Goal: Task Accomplishment & Management: Use online tool/utility

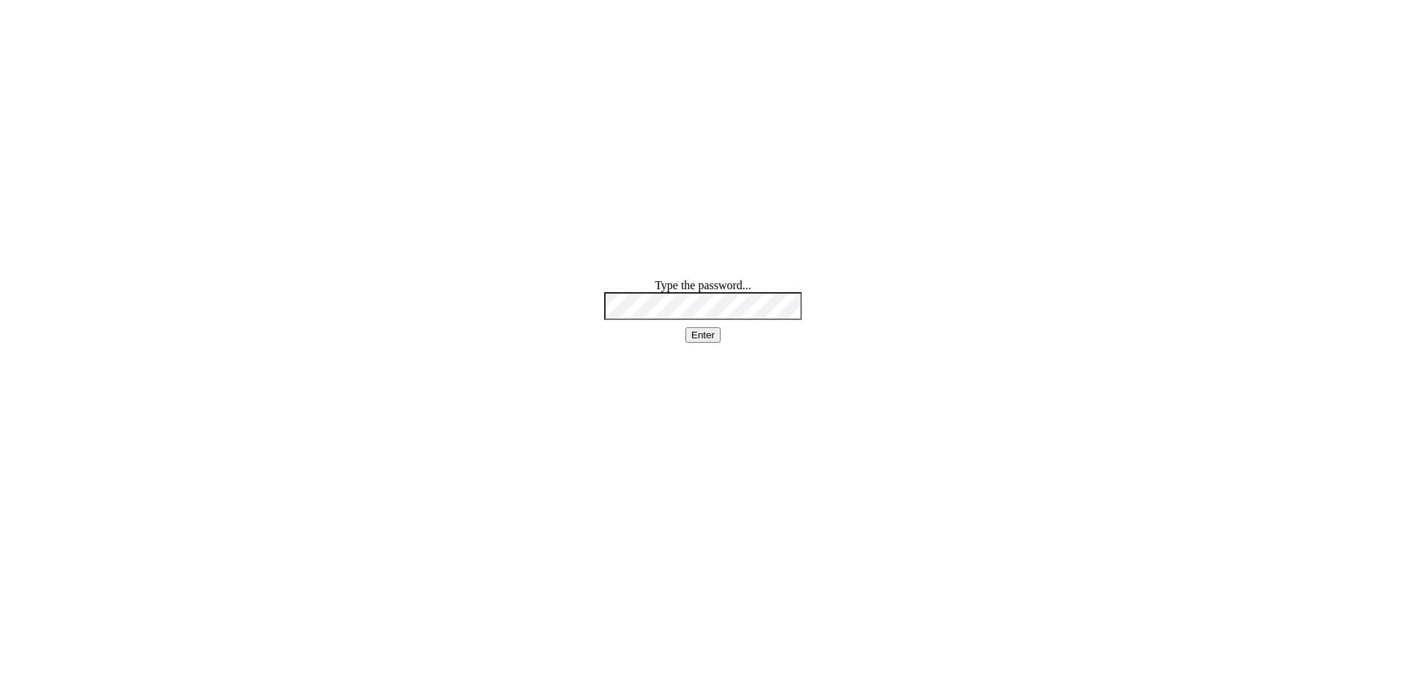
click at [802, 311] on small at bounding box center [802, 305] width 0 height 11
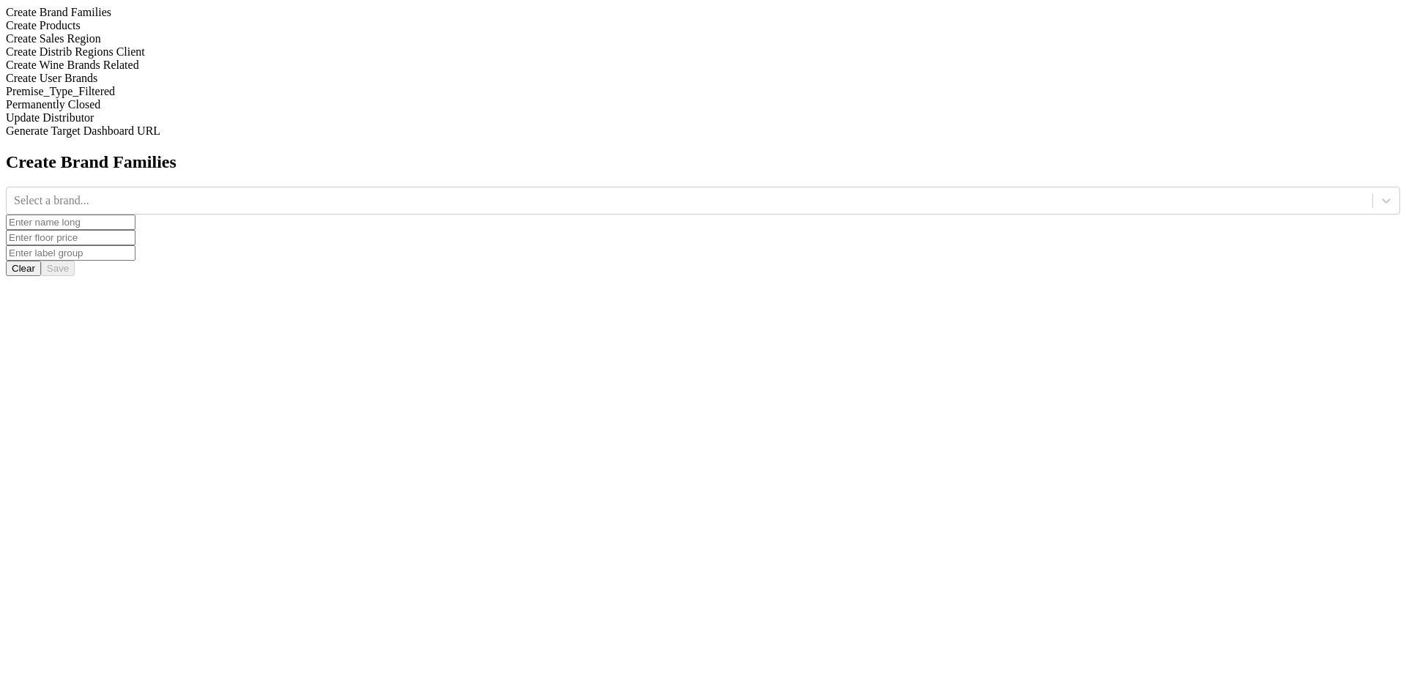
click at [201, 32] on div "Create Products" at bounding box center [703, 25] width 1394 height 13
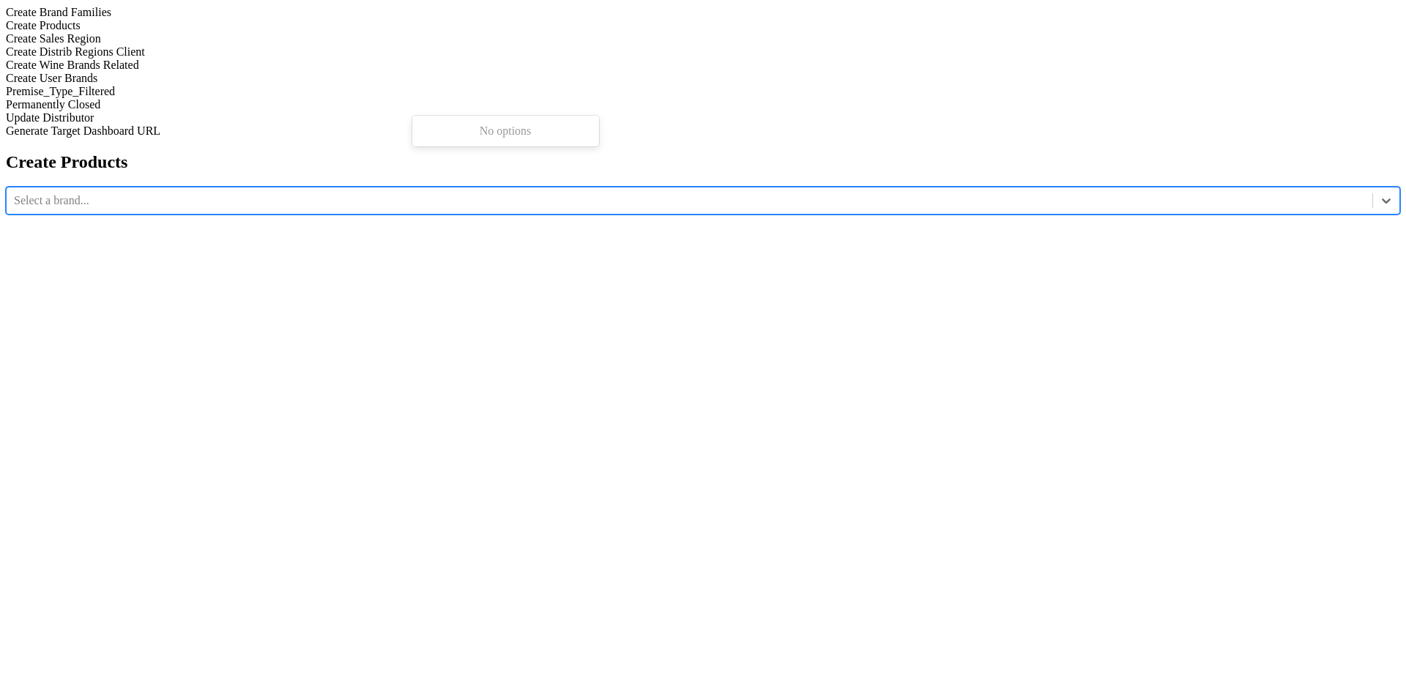
click at [509, 193] on div at bounding box center [689, 201] width 1351 height 16
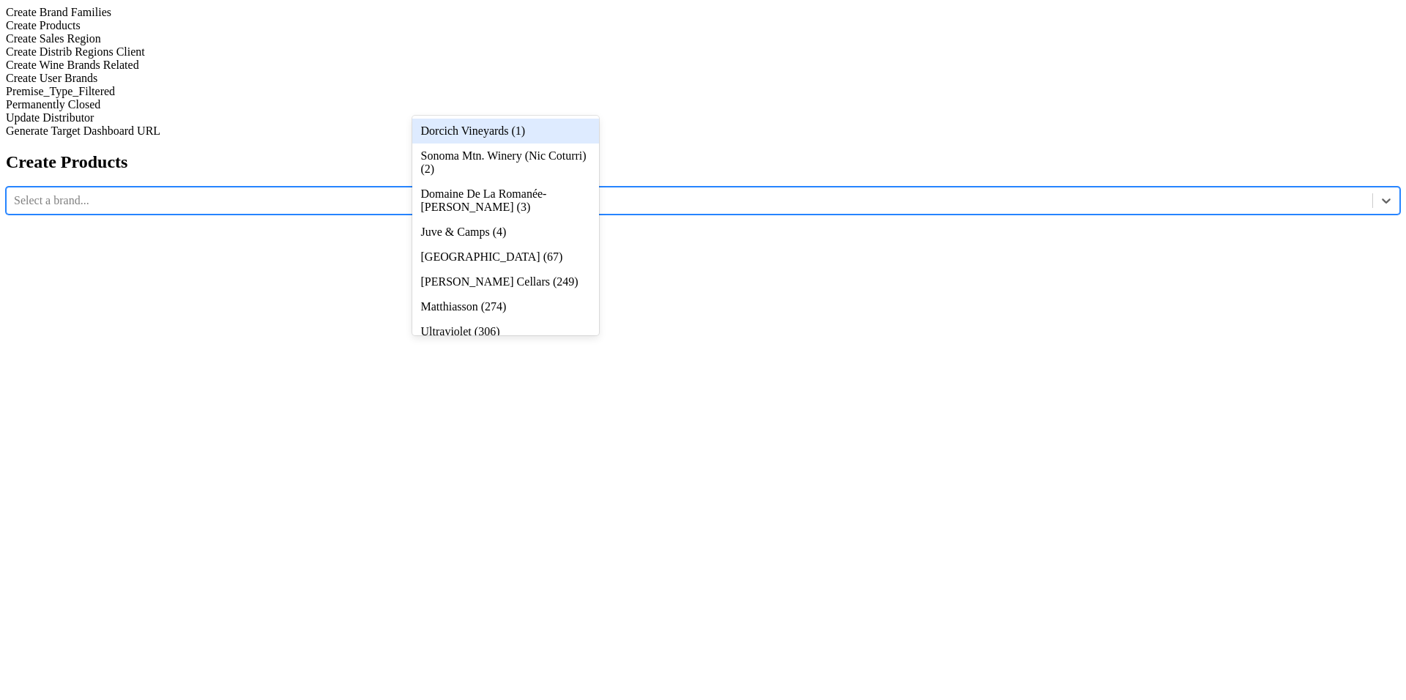
click at [515, 131] on div "Dorcich Vineyards (1)" at bounding box center [505, 131] width 187 height 25
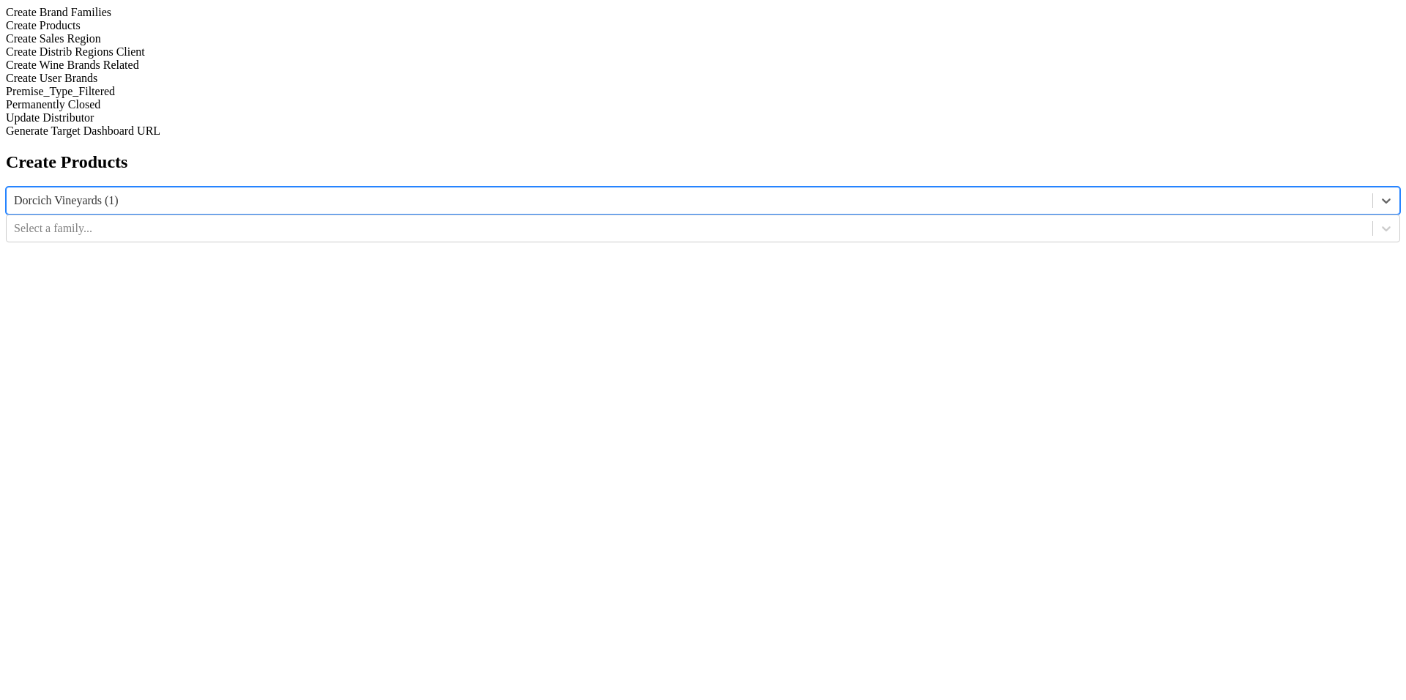
click at [218, 19] on div "Create Brand Families" at bounding box center [703, 12] width 1394 height 13
click at [502, 193] on div at bounding box center [689, 201] width 1351 height 16
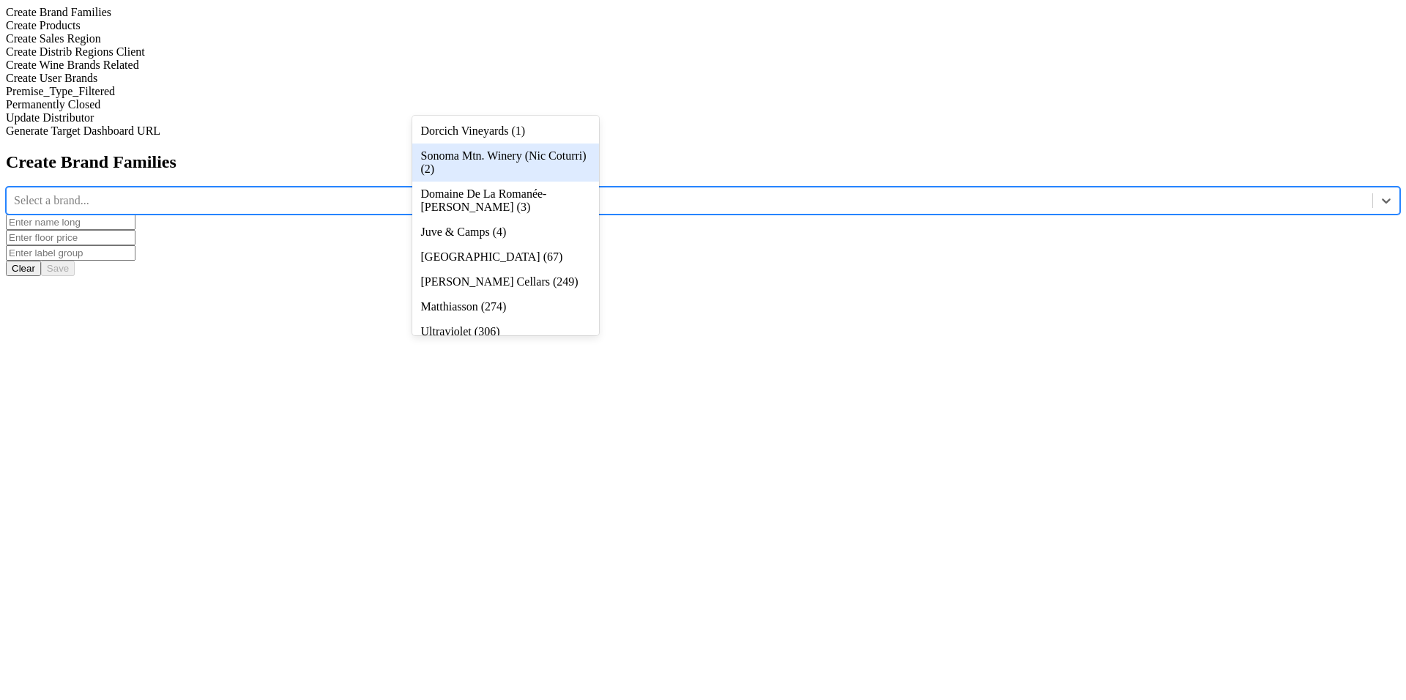
click at [555, 152] on div "Sonoma Mtn. Winery (Nic Coturri) (2)" at bounding box center [505, 163] width 187 height 38
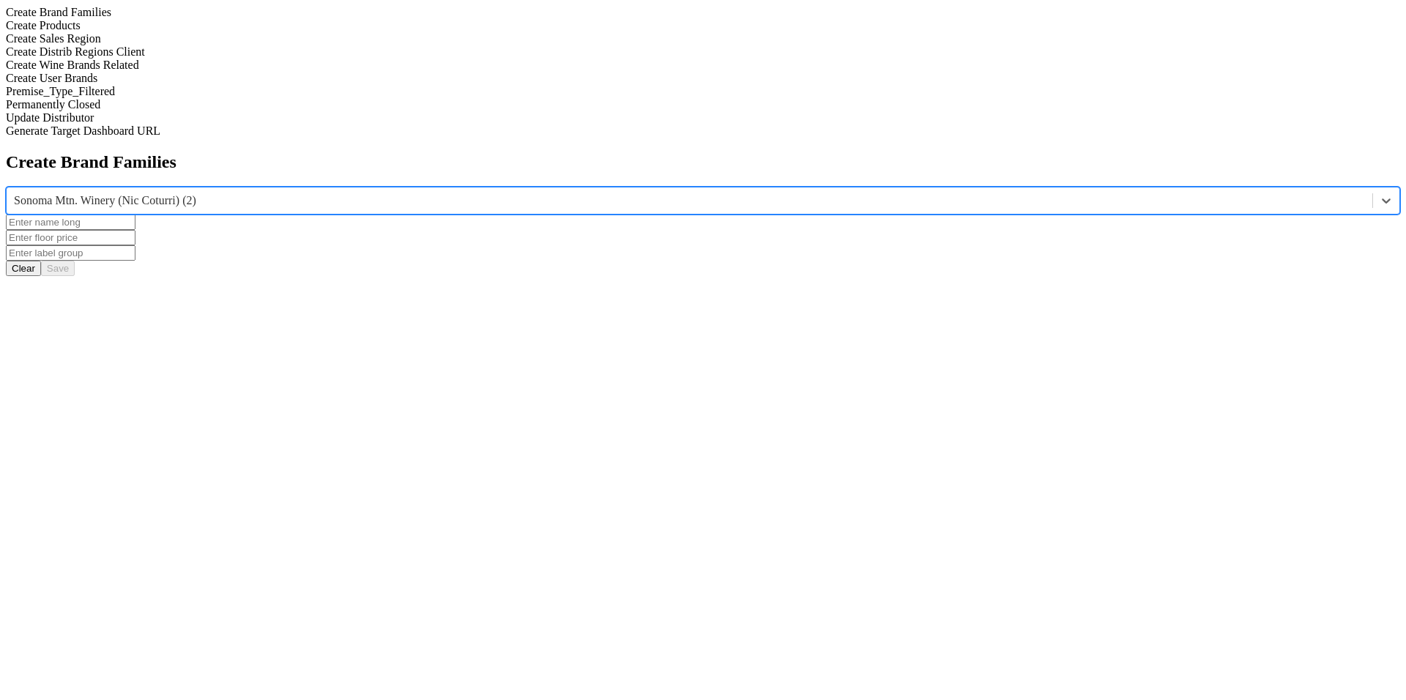
click at [568, 190] on div "Sonoma Mtn. Winery (Nic Coturri) (2)" at bounding box center [690, 201] width 1366 height 22
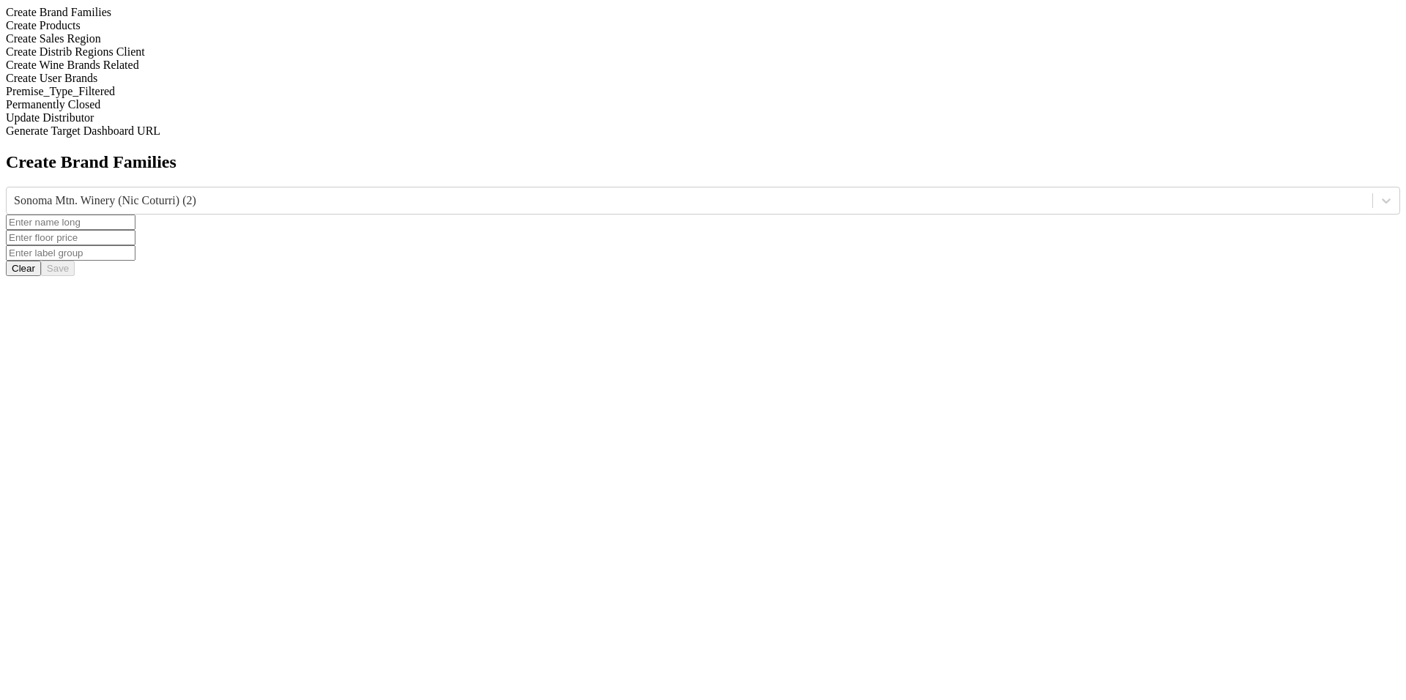
click at [704, 250] on div "Create Brand Families Sonoma Mtn. Winery (Nic Coturri) (2) Clear Save" at bounding box center [703, 214] width 1394 height 124
